Goal: Check status: Check status

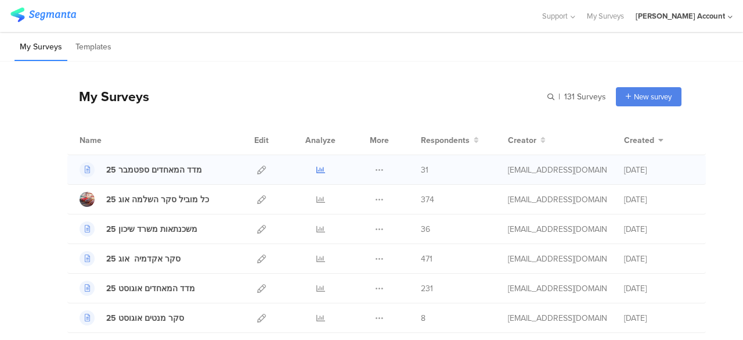
click at [316, 167] on icon at bounding box center [320, 169] width 9 height 9
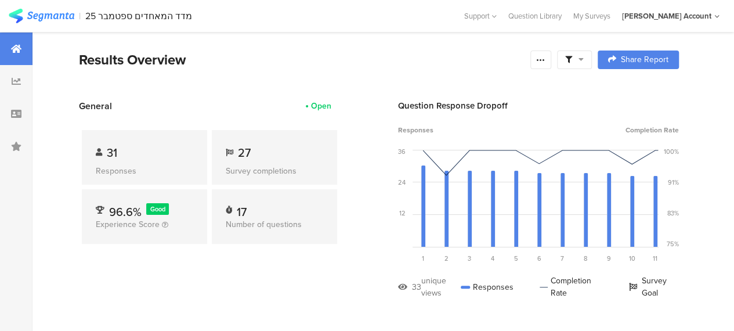
click at [326, 268] on div "General Open 31 Responses 27 Survey completions 96.6% Good Experience Score 17 …" at bounding box center [209, 207] width 261 height 217
